Goal: Information Seeking & Learning: Learn about a topic

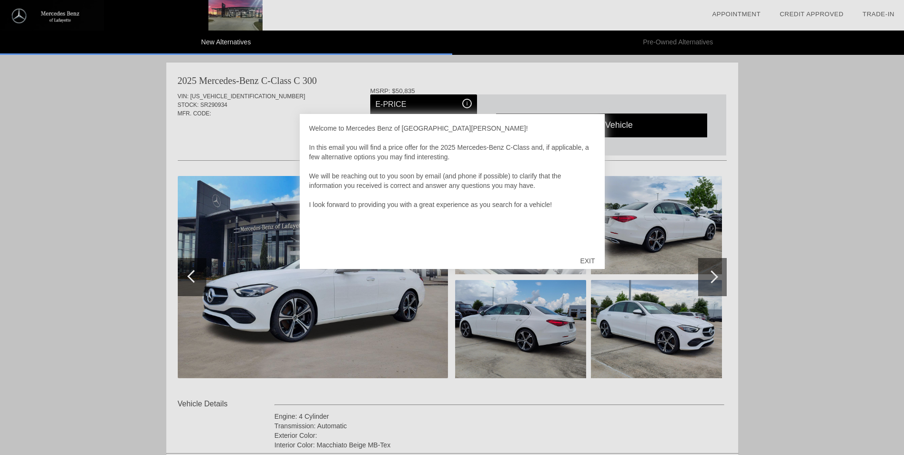
click at [589, 247] on div "EXIT" at bounding box center [588, 260] width 34 height 29
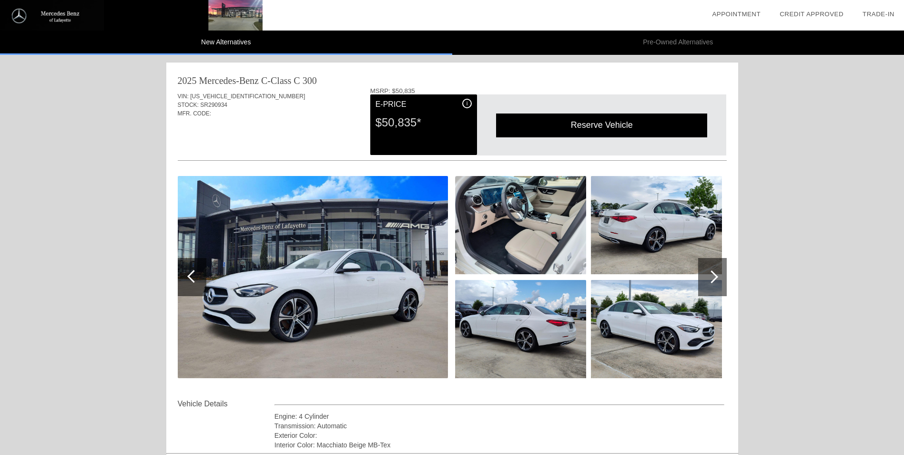
scroll to position [95, 0]
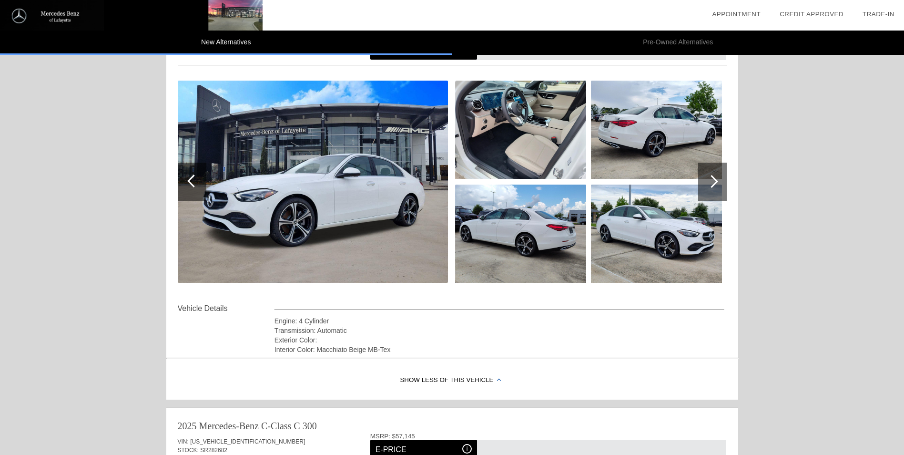
click at [338, 196] on img at bounding box center [313, 182] width 270 height 202
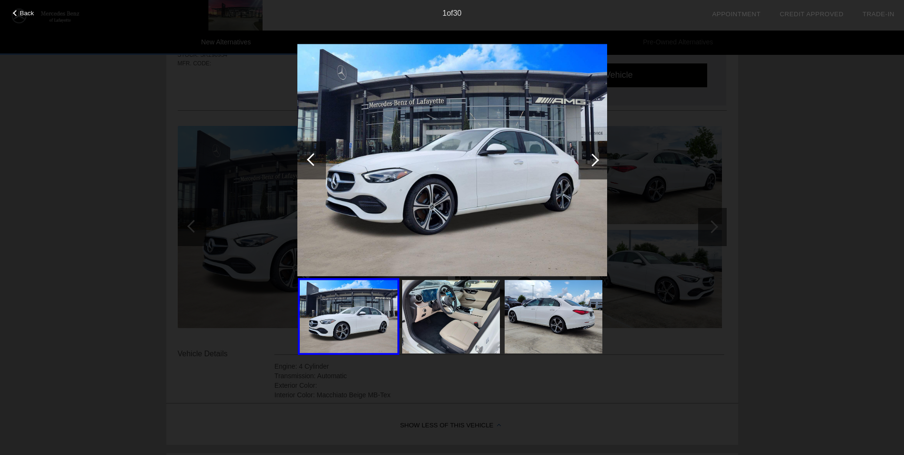
scroll to position [48, 0]
click at [594, 158] on div at bounding box center [592, 160] width 13 height 13
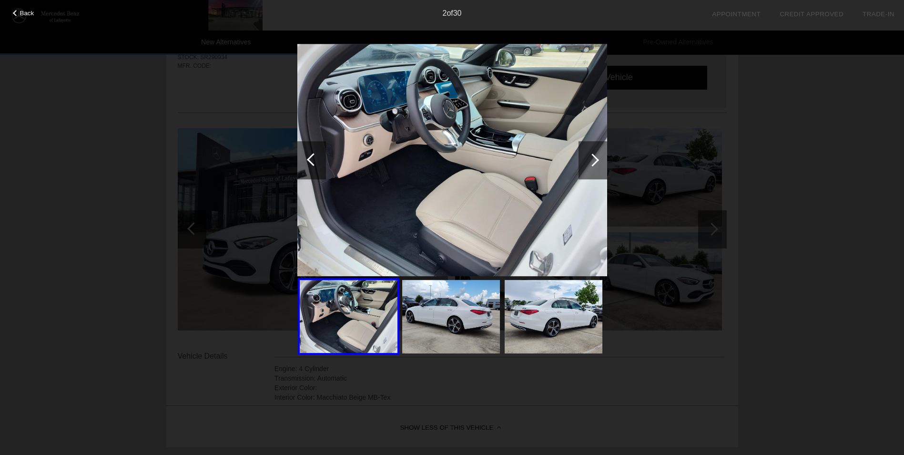
click at [592, 158] on div at bounding box center [592, 160] width 13 height 13
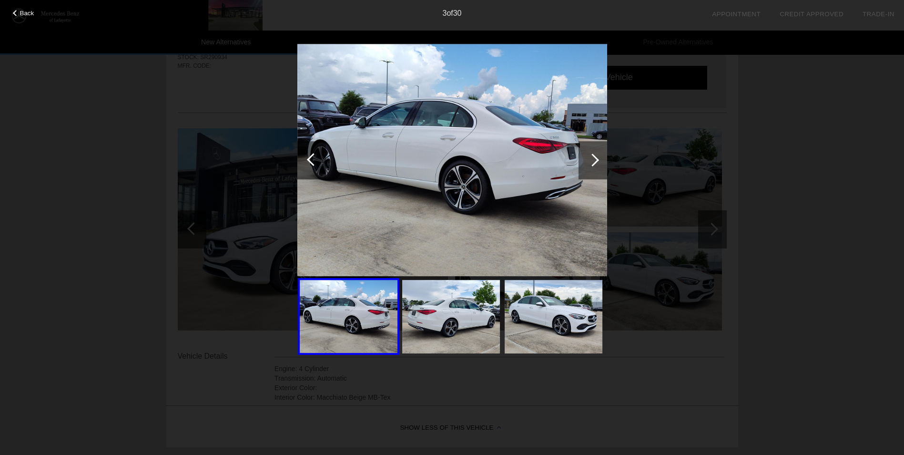
click at [592, 158] on div at bounding box center [592, 160] width 13 height 13
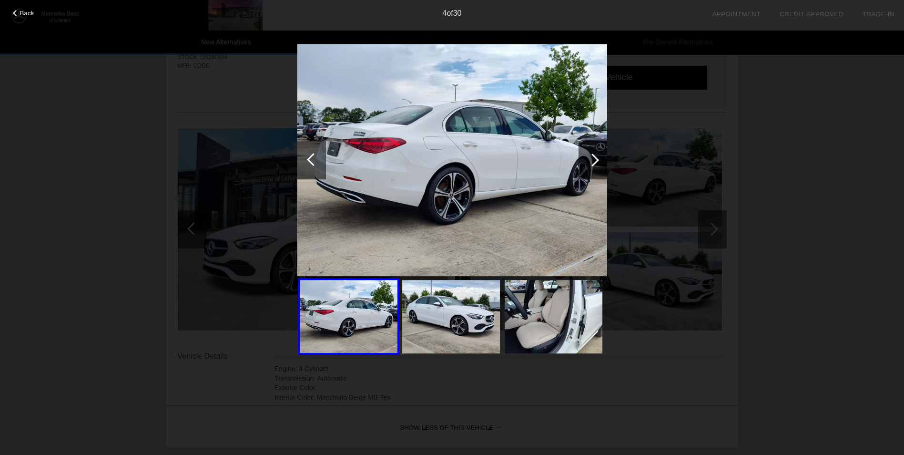
click at [592, 158] on div at bounding box center [592, 160] width 13 height 13
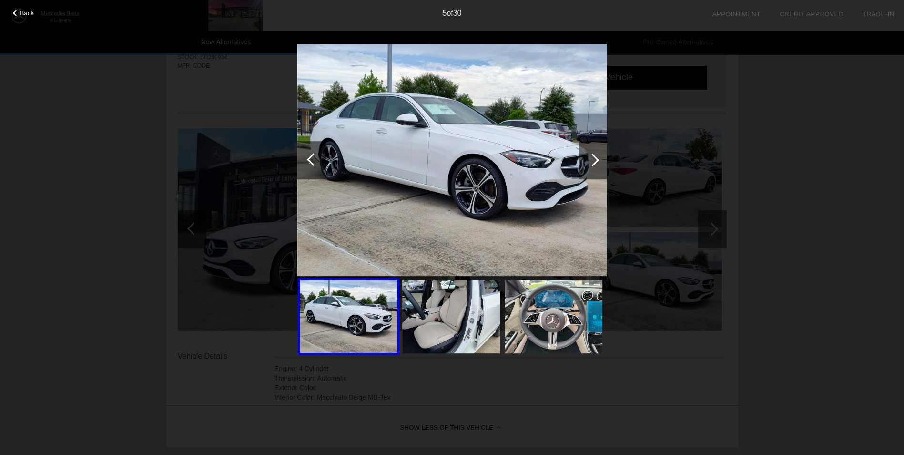
click at [592, 158] on div at bounding box center [592, 160] width 13 height 13
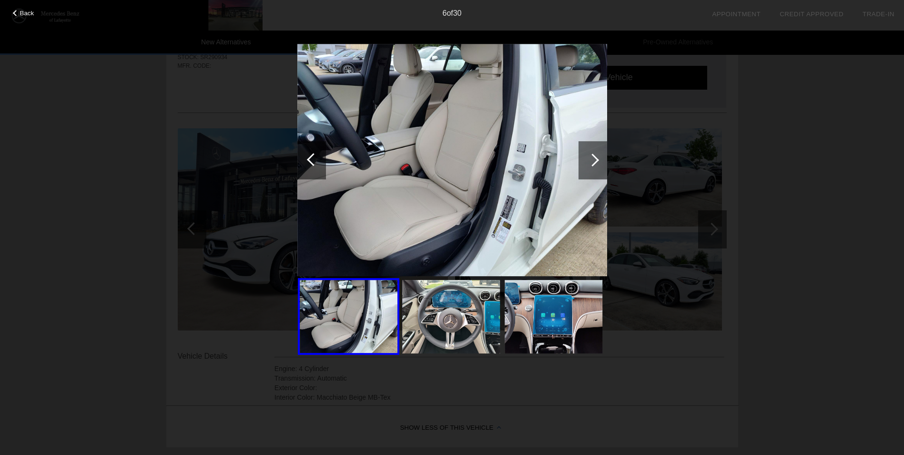
click at [314, 156] on div at bounding box center [313, 159] width 13 height 13
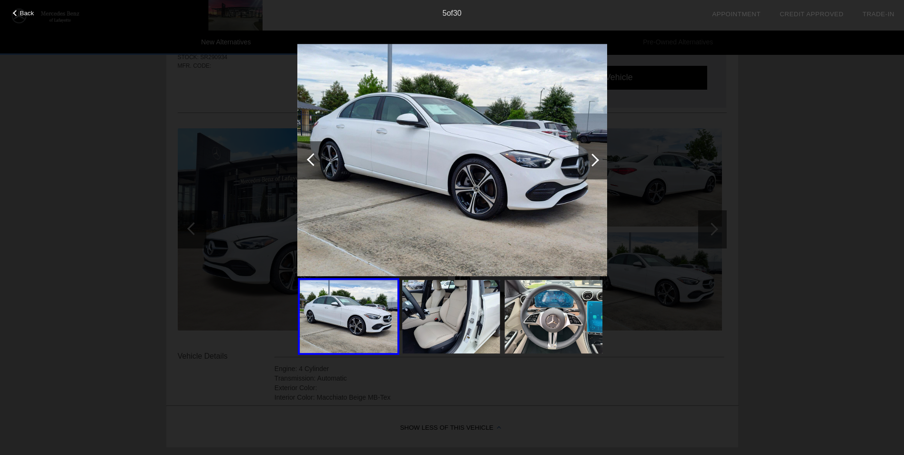
click at [590, 154] on div at bounding box center [593, 160] width 29 height 38
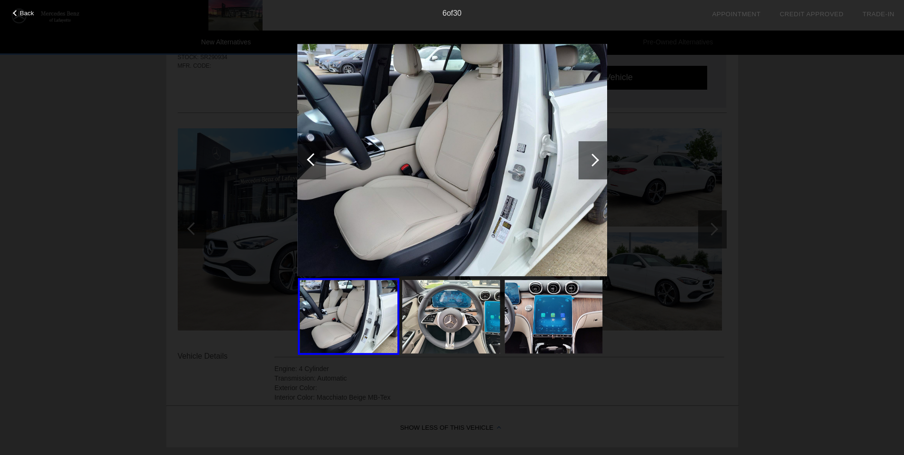
click at [590, 154] on div at bounding box center [593, 160] width 29 height 38
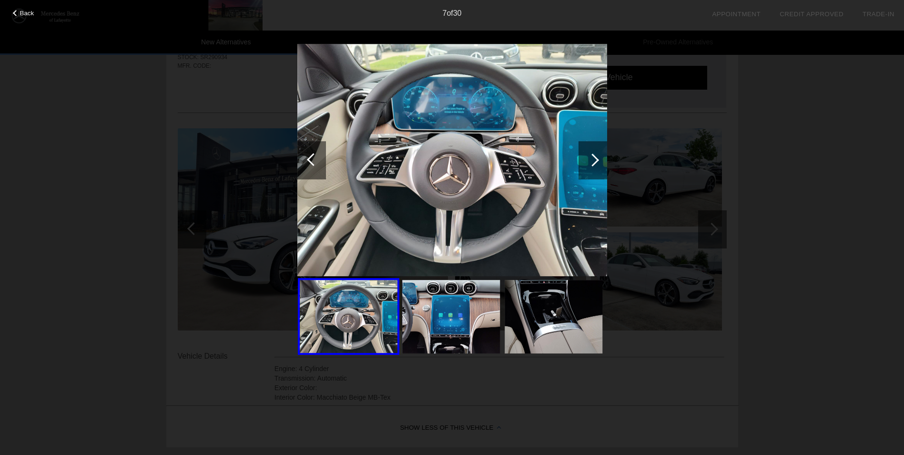
click at [543, 297] on img at bounding box center [554, 316] width 98 height 73
click at [592, 155] on div at bounding box center [592, 160] width 13 height 13
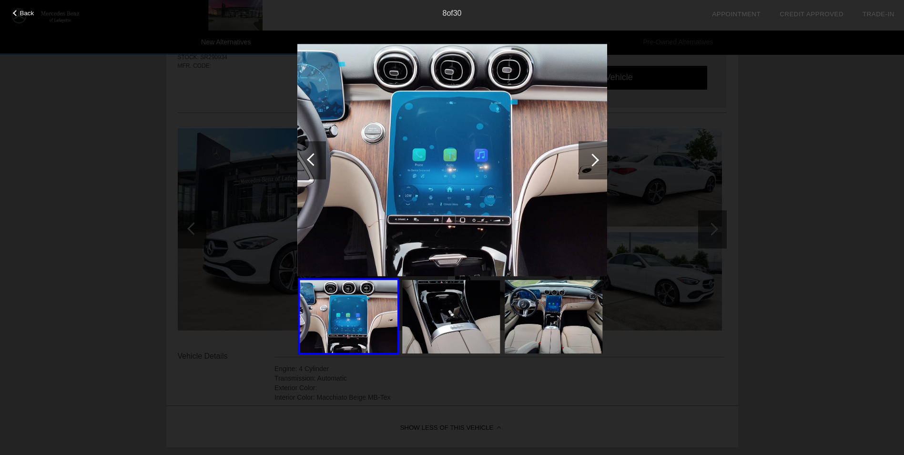
click at [595, 155] on div at bounding box center [593, 160] width 29 height 38
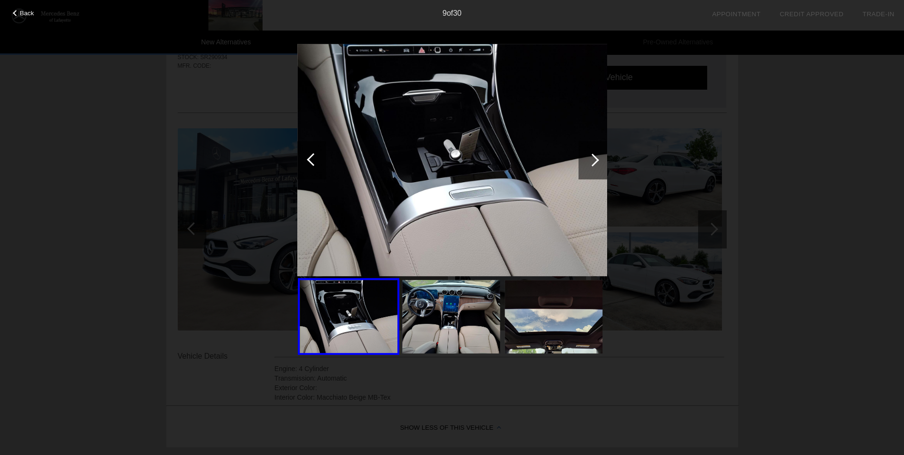
click at [595, 155] on div at bounding box center [593, 160] width 29 height 38
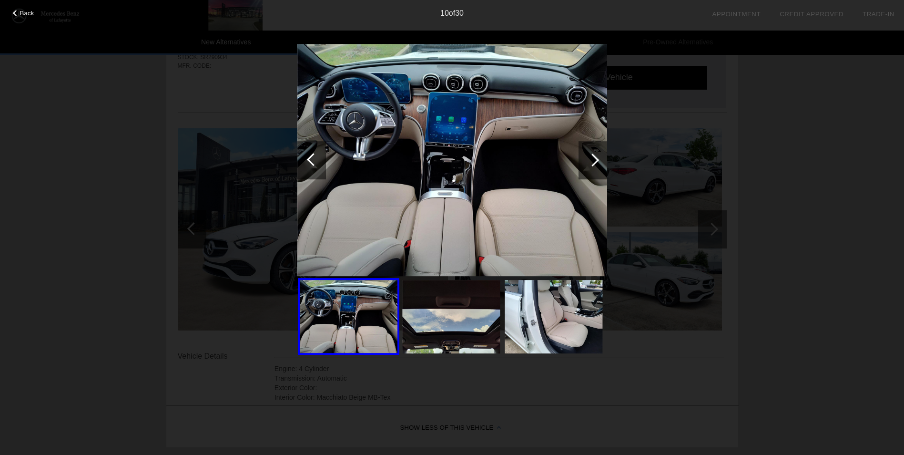
click at [595, 155] on div at bounding box center [593, 160] width 29 height 38
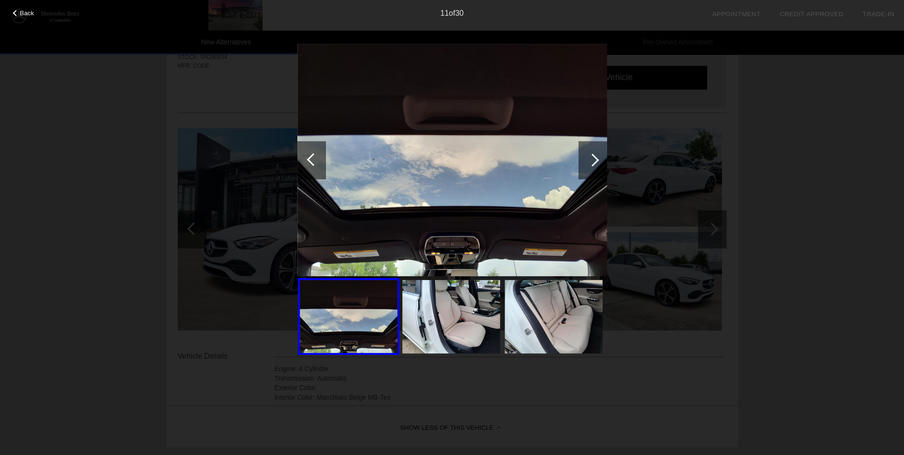
click at [595, 155] on div at bounding box center [593, 160] width 29 height 38
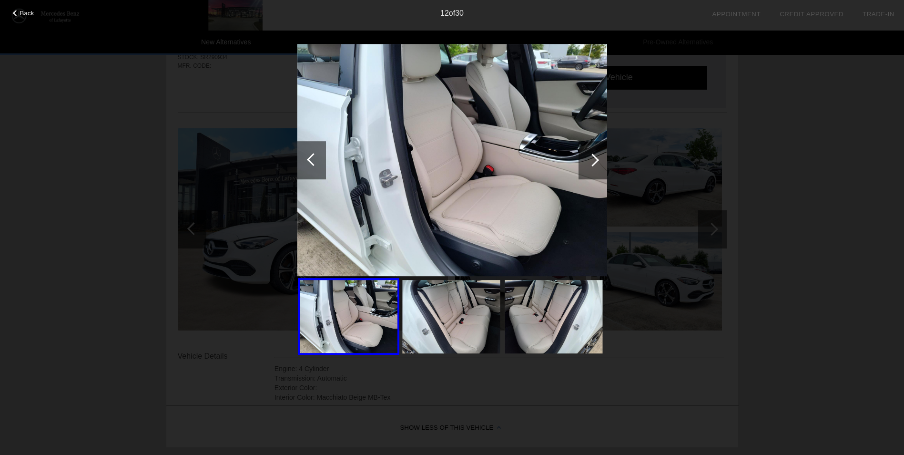
click at [595, 155] on div at bounding box center [593, 160] width 29 height 38
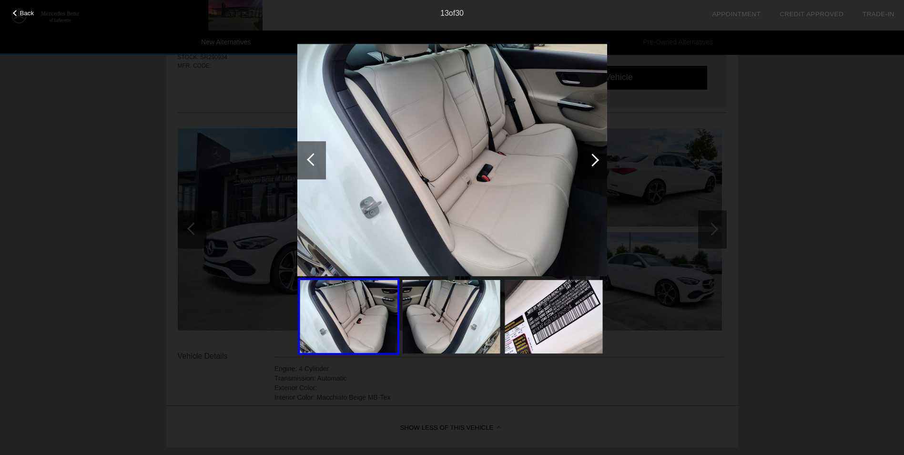
click at [595, 155] on div at bounding box center [593, 160] width 29 height 38
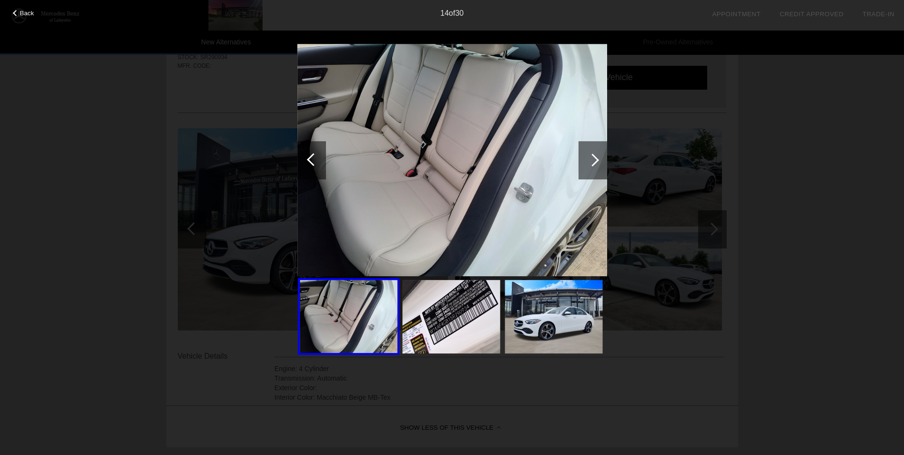
click at [595, 155] on div at bounding box center [593, 160] width 29 height 38
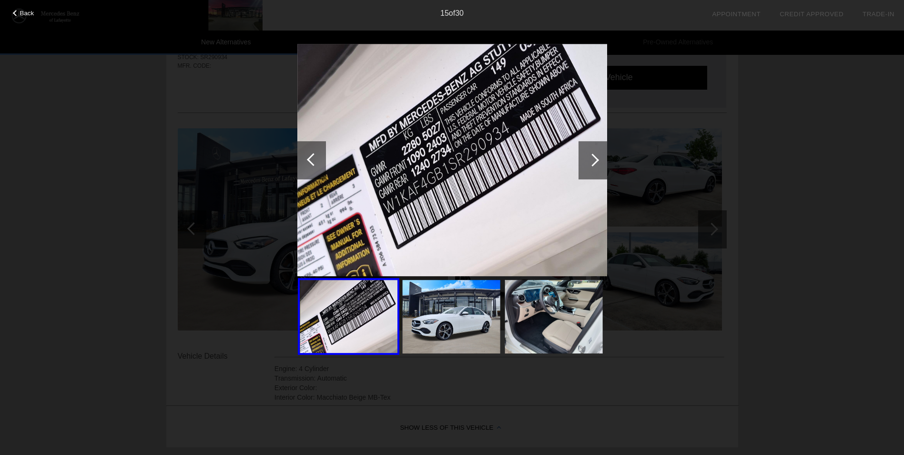
click at [595, 155] on div at bounding box center [593, 160] width 29 height 38
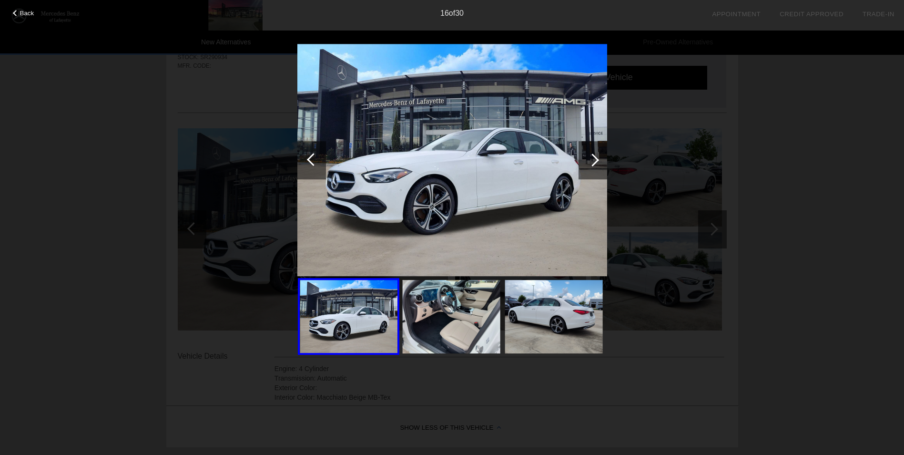
click at [595, 155] on div at bounding box center [593, 160] width 29 height 38
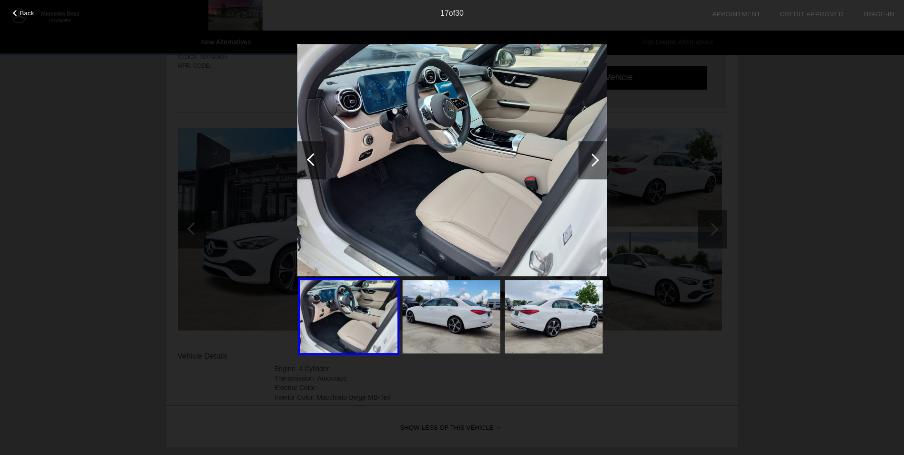
click at [595, 155] on div at bounding box center [593, 160] width 29 height 38
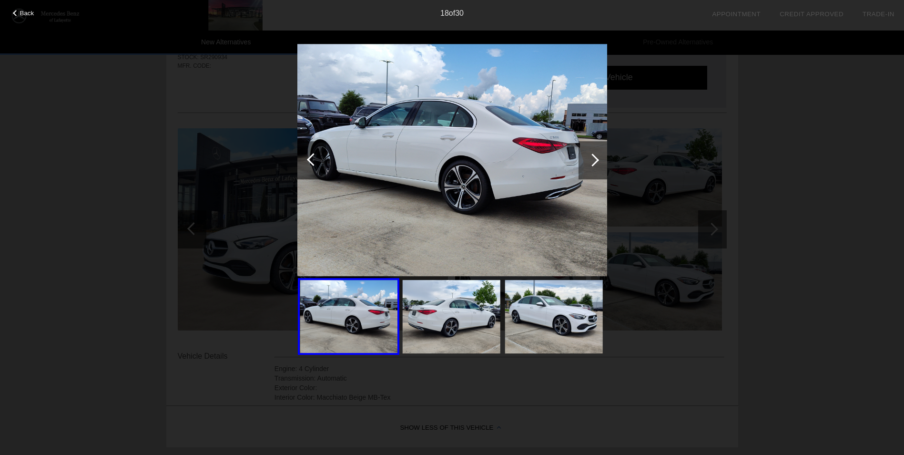
click at [595, 155] on div at bounding box center [593, 160] width 29 height 38
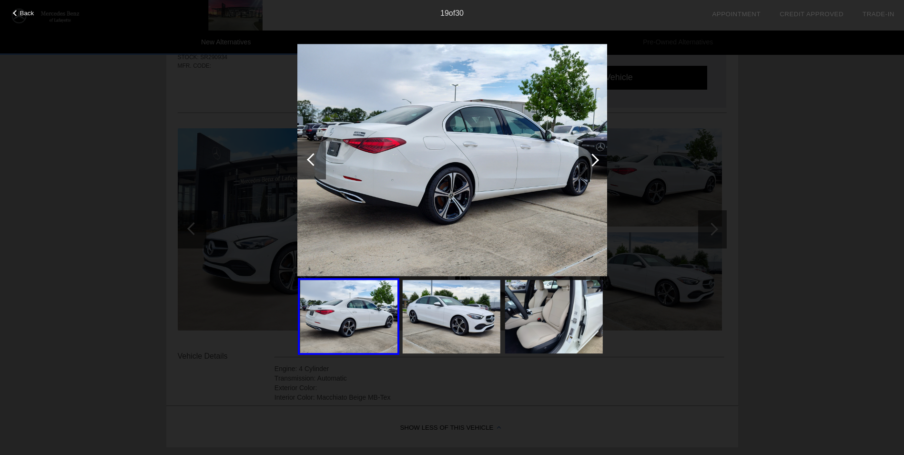
click at [595, 155] on div at bounding box center [593, 160] width 29 height 38
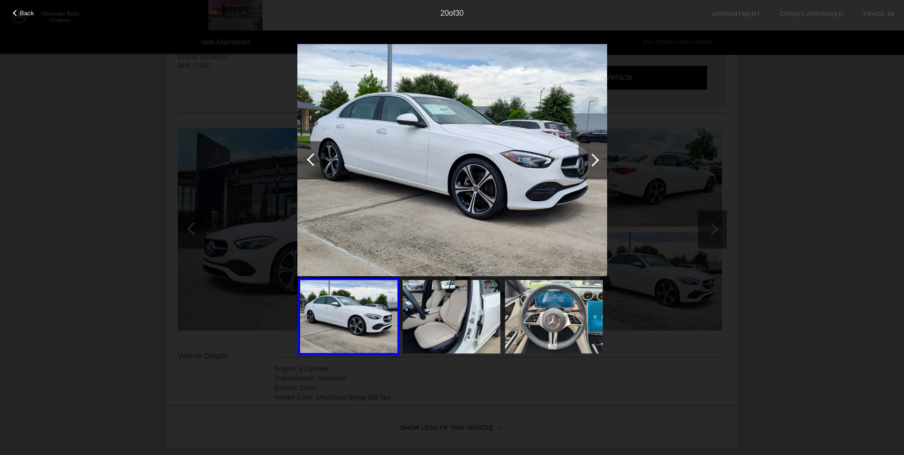
click at [595, 155] on div at bounding box center [593, 160] width 29 height 38
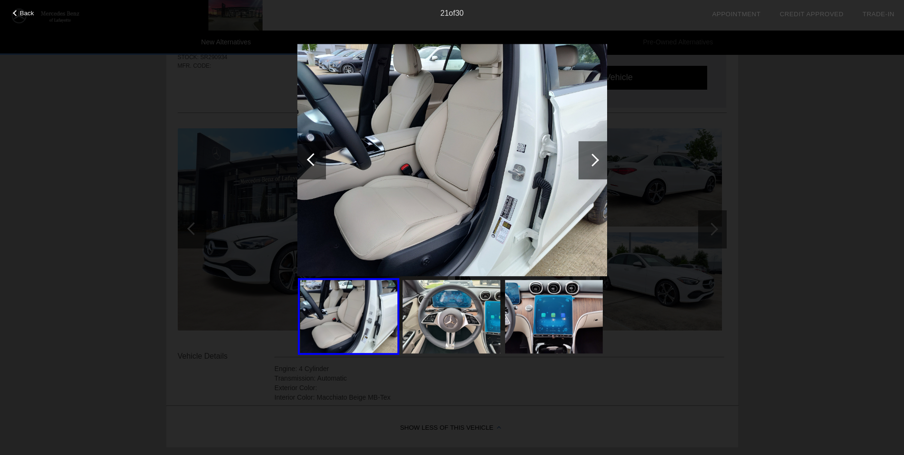
click at [595, 155] on div at bounding box center [593, 160] width 29 height 38
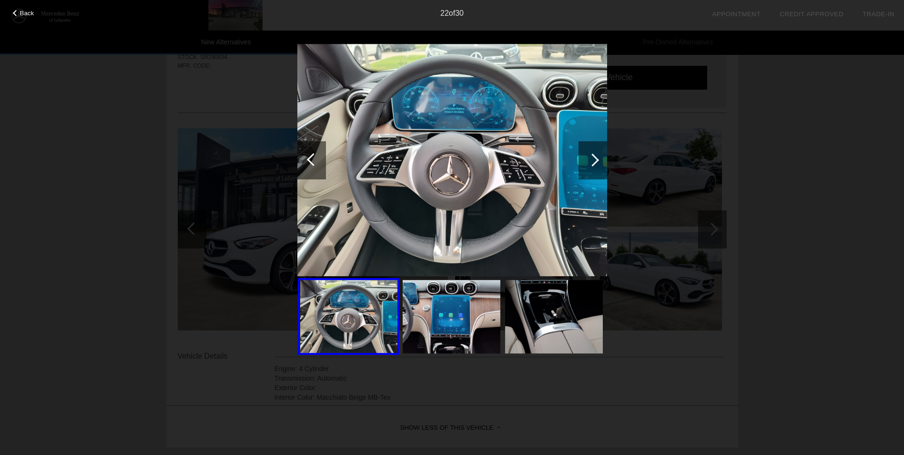
click at [593, 155] on div at bounding box center [592, 160] width 13 height 13
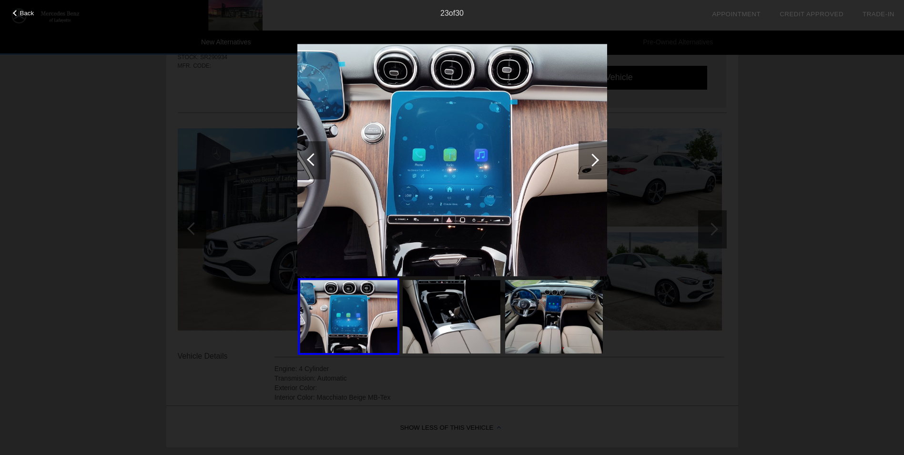
click at [593, 155] on div at bounding box center [592, 160] width 13 height 13
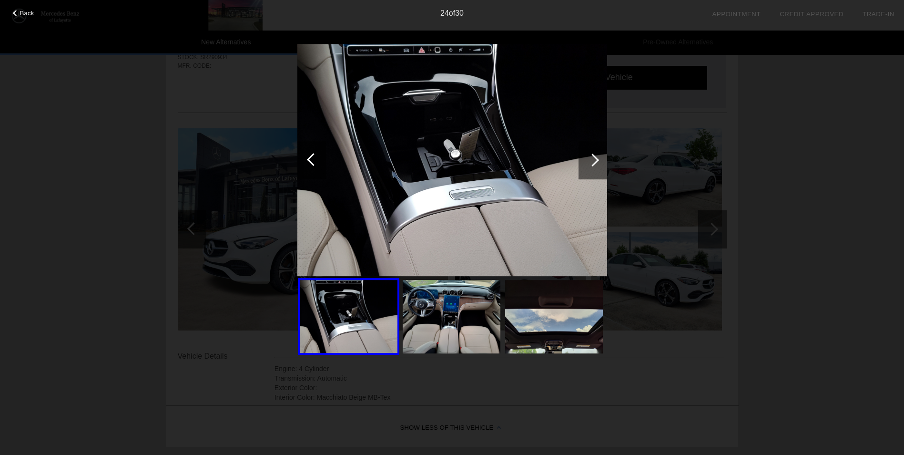
click at [593, 155] on div at bounding box center [592, 160] width 13 height 13
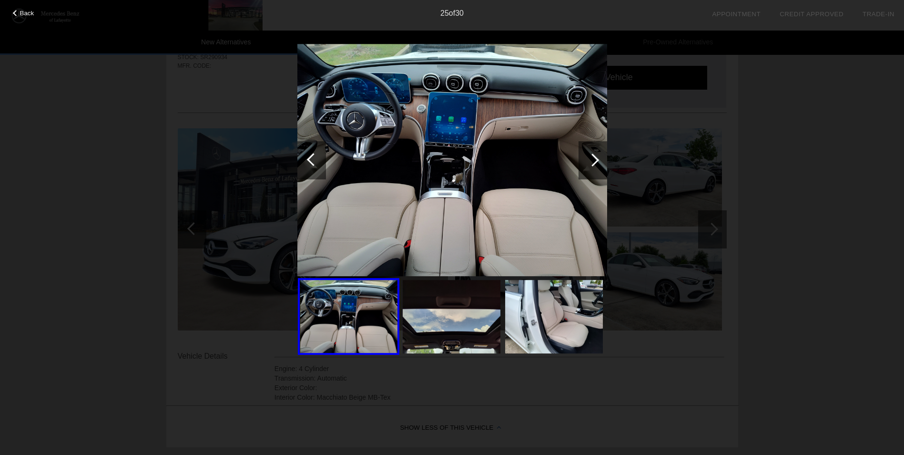
click at [593, 155] on div at bounding box center [592, 160] width 13 height 13
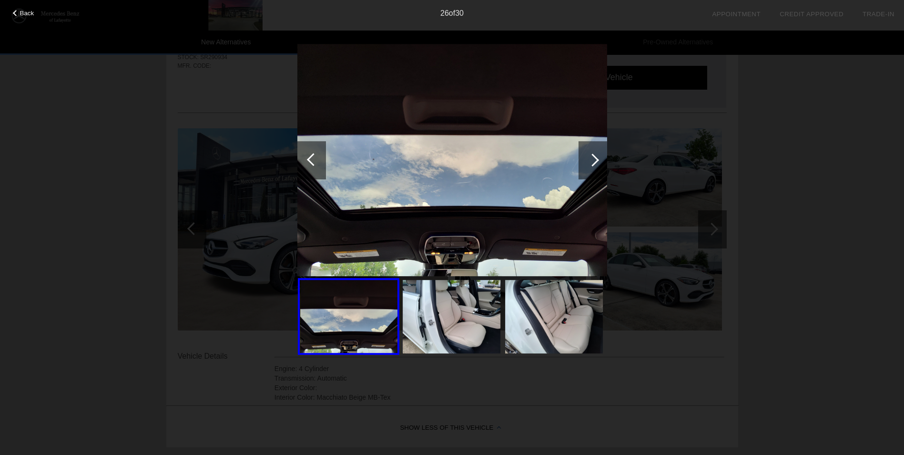
click at [593, 155] on div at bounding box center [592, 160] width 13 height 13
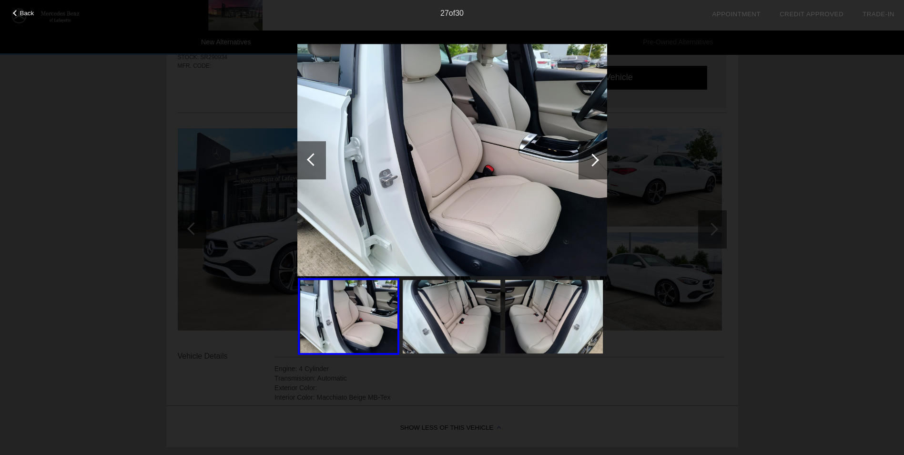
click at [593, 155] on div at bounding box center [592, 160] width 13 height 13
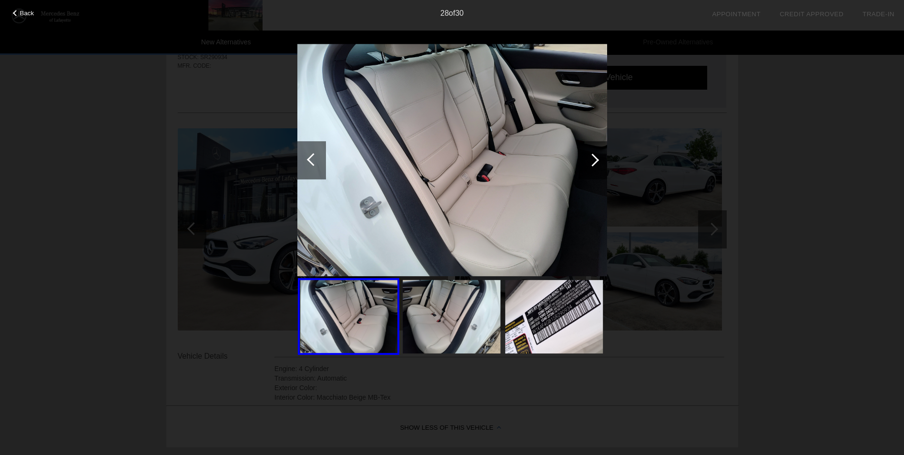
click at [593, 155] on div at bounding box center [592, 160] width 13 height 13
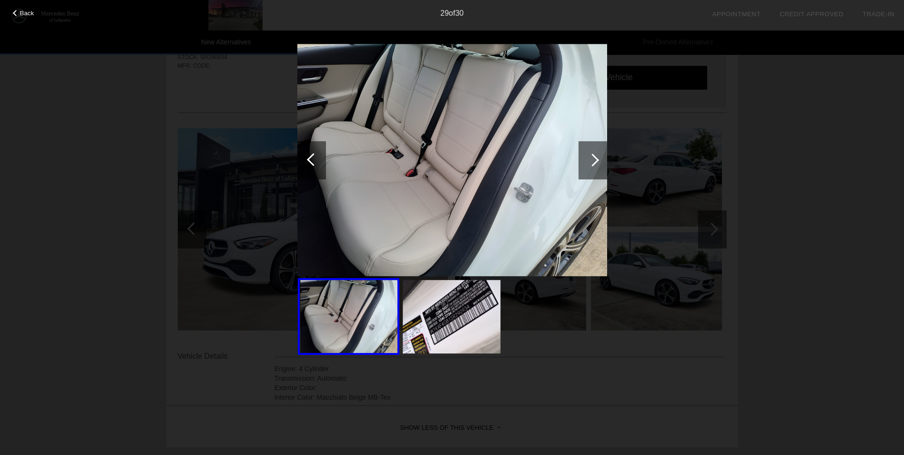
click at [593, 155] on div at bounding box center [592, 160] width 13 height 13
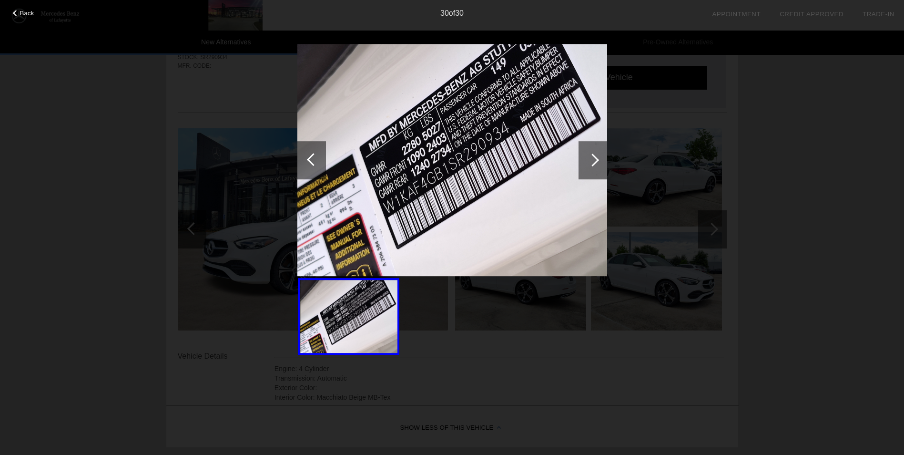
click at [593, 155] on div at bounding box center [592, 160] width 13 height 13
click at [16, 10] on div "Back" at bounding box center [24, 12] width 48 height 5
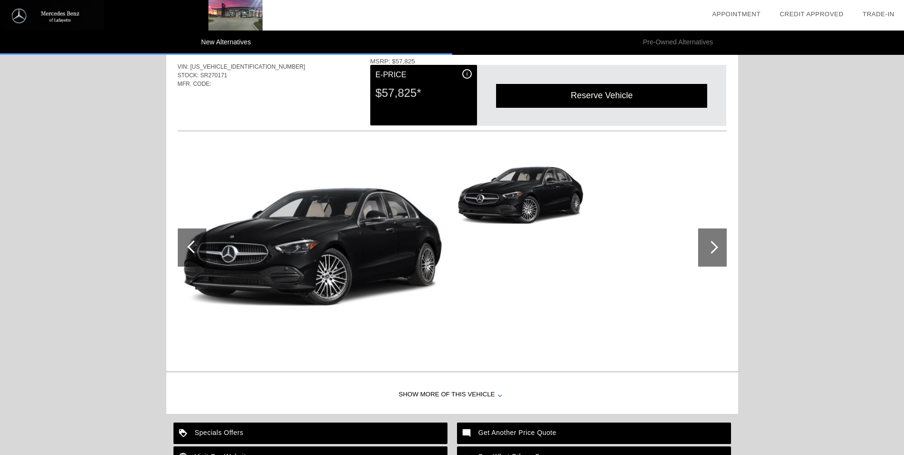
scroll to position [986, 0]
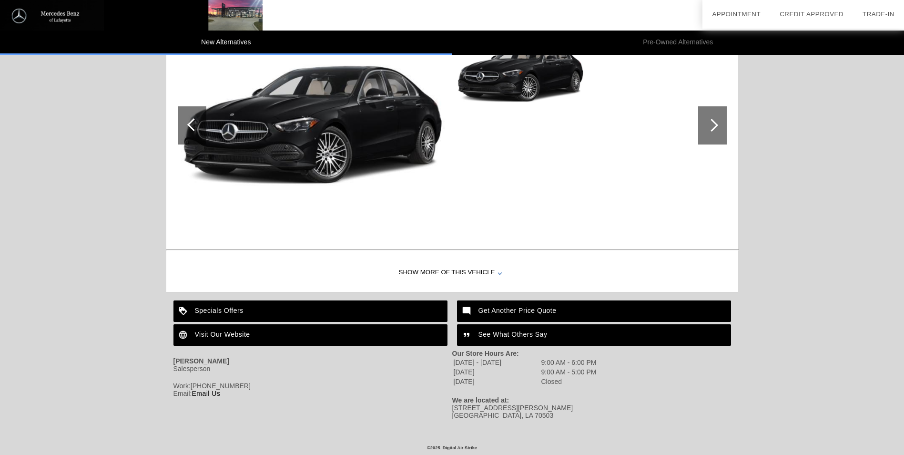
click at [222, 326] on div "Visit Our Website" at bounding box center [311, 334] width 274 height 21
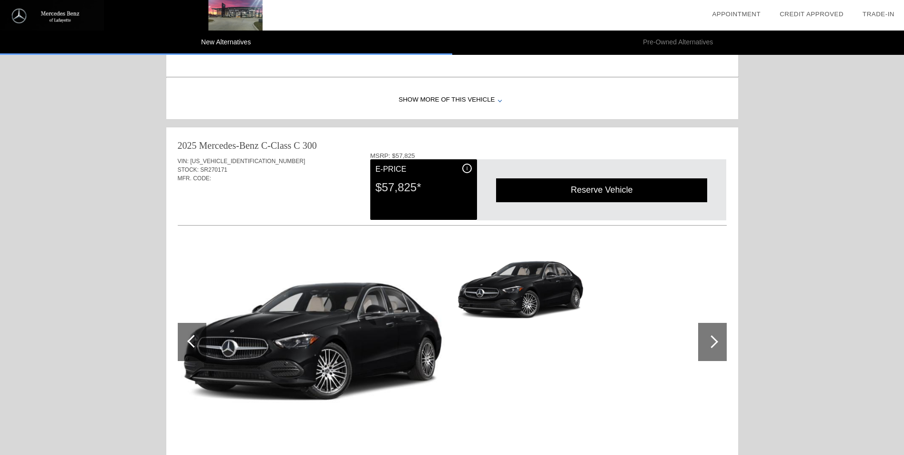
scroll to position [748, 0]
